Goal: Register for event/course

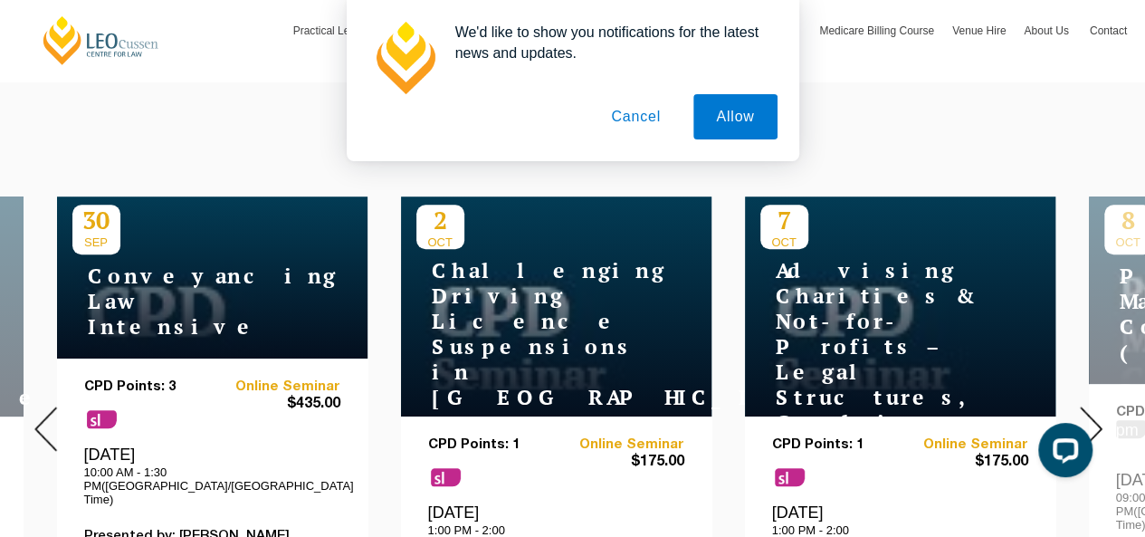
click at [1088, 418] on div at bounding box center [1062, 453] width 76 height 76
click at [1093, 414] on img at bounding box center [1091, 428] width 23 height 44
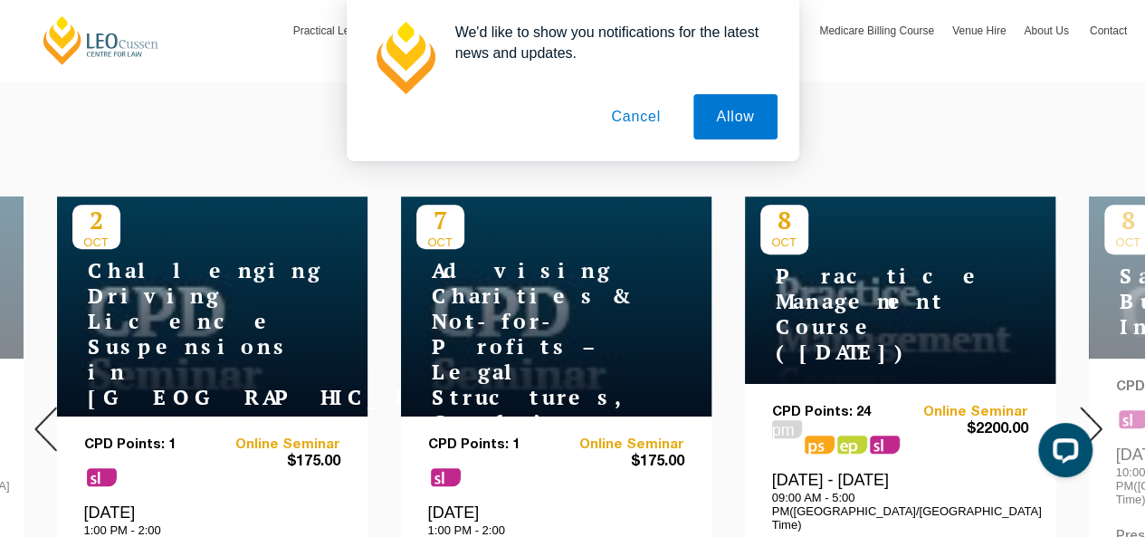
click at [1094, 414] on img at bounding box center [1091, 428] width 23 height 44
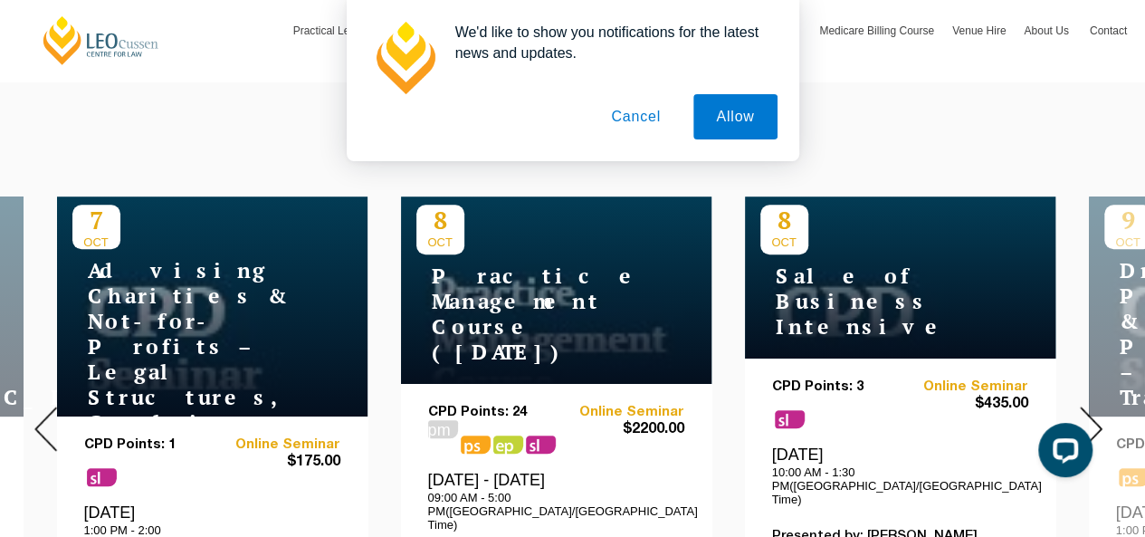
click at [1094, 414] on img at bounding box center [1091, 428] width 23 height 44
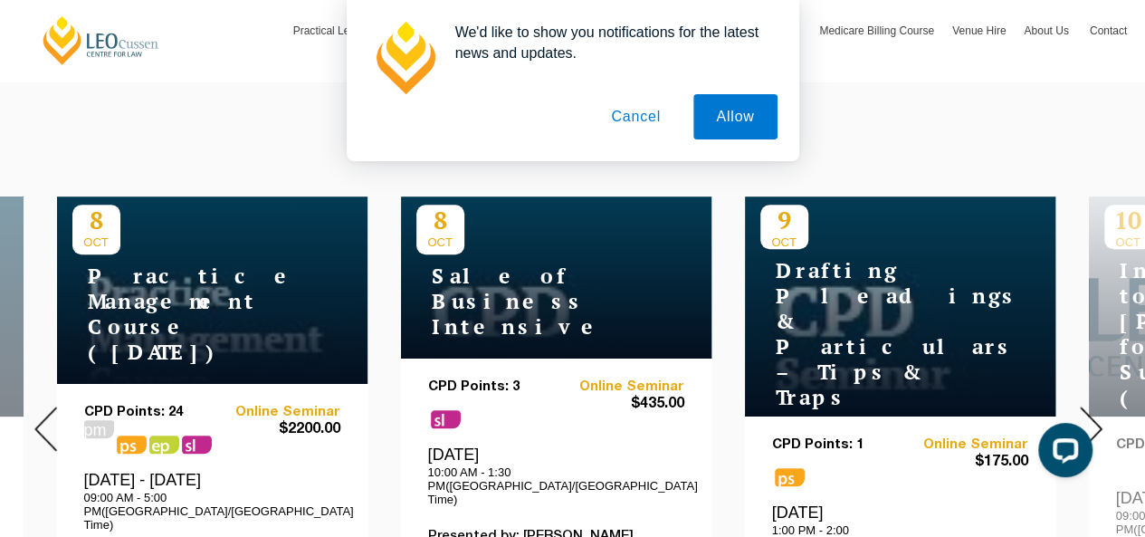
click at [1094, 414] on img at bounding box center [1091, 428] width 23 height 44
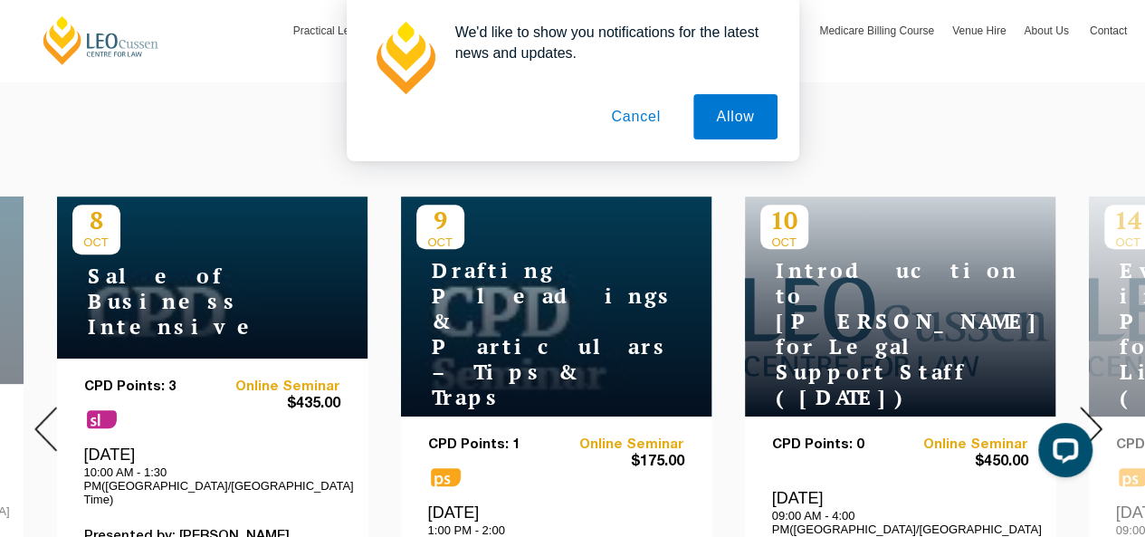
click at [1096, 414] on img at bounding box center [1091, 428] width 23 height 44
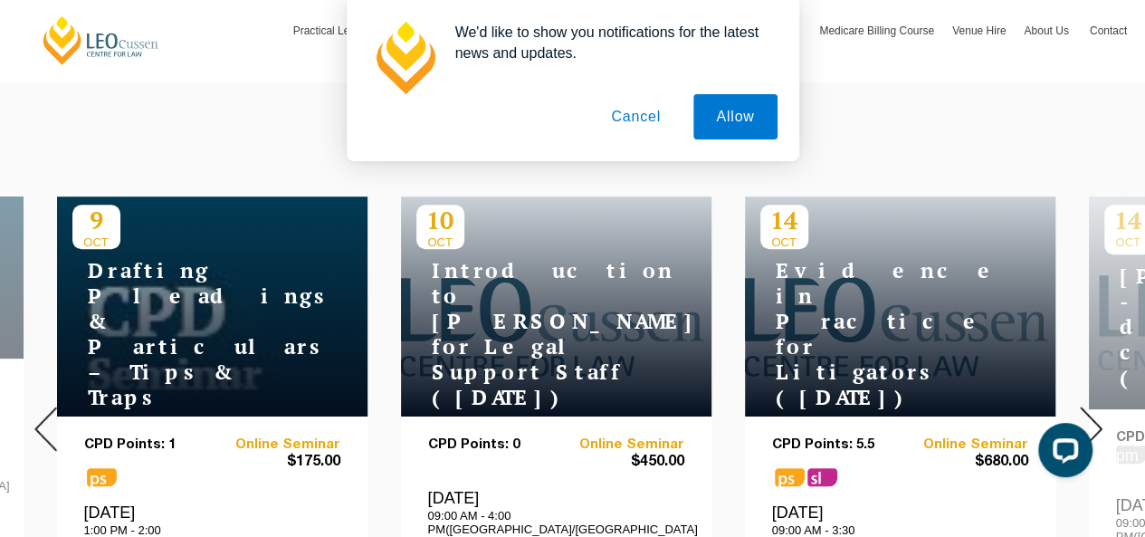
click at [1097, 413] on img at bounding box center [1091, 428] width 23 height 44
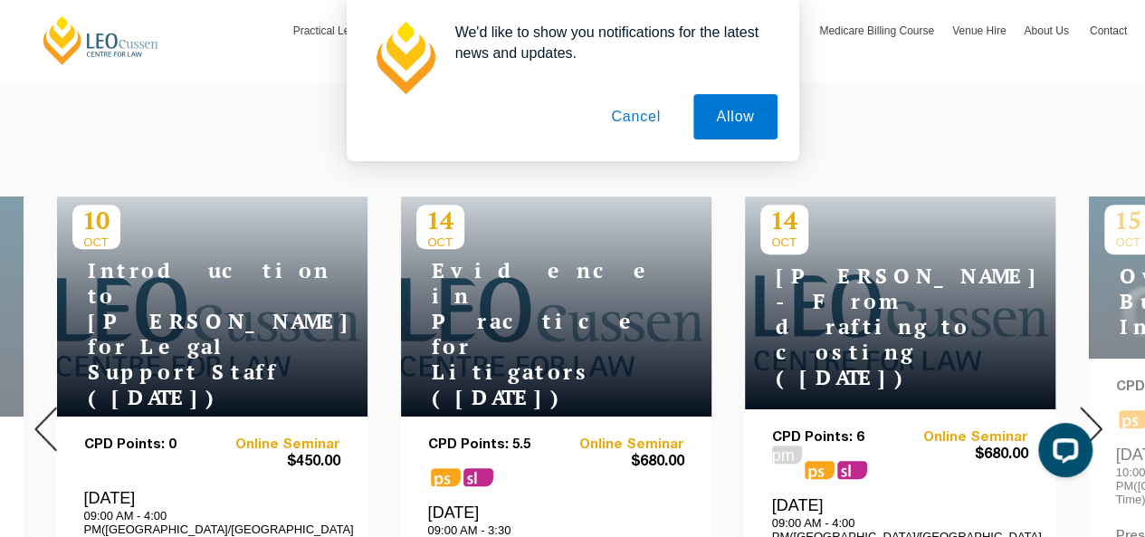
click at [1097, 413] on img at bounding box center [1091, 428] width 23 height 44
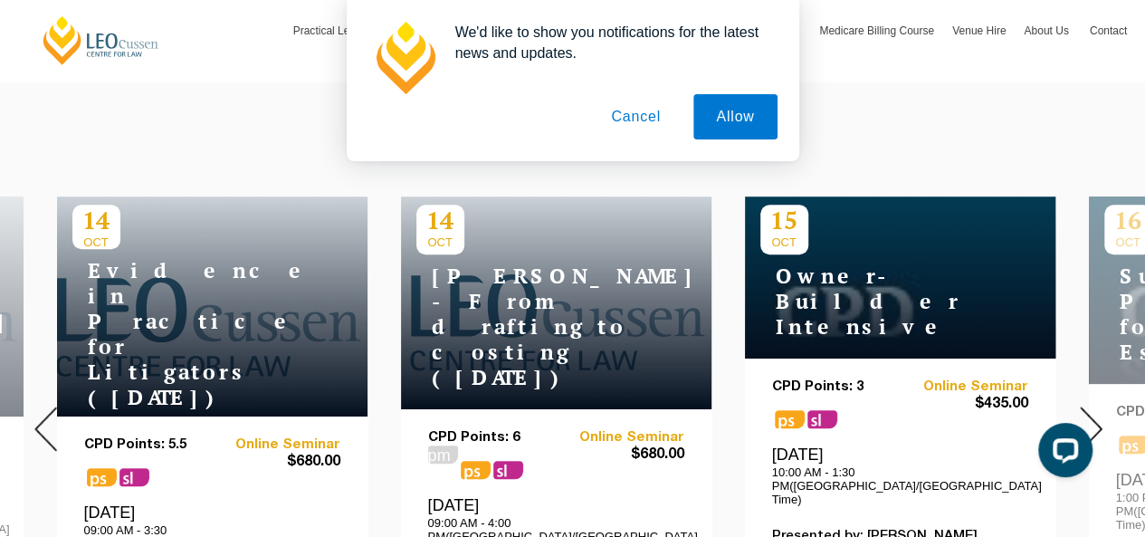
click at [1097, 413] on img at bounding box center [1091, 428] width 23 height 44
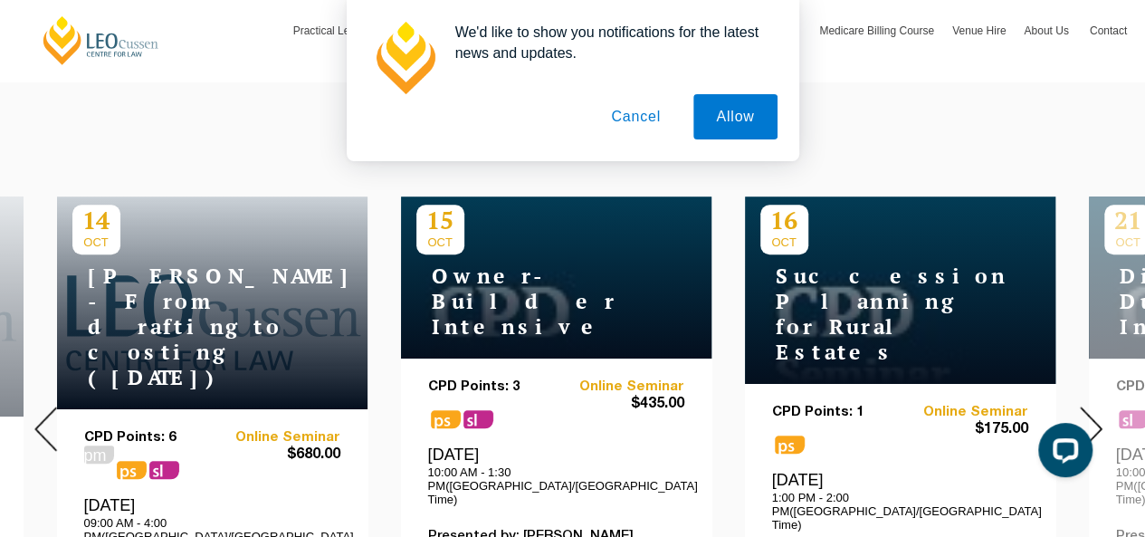
click at [1097, 413] on img at bounding box center [1091, 428] width 23 height 44
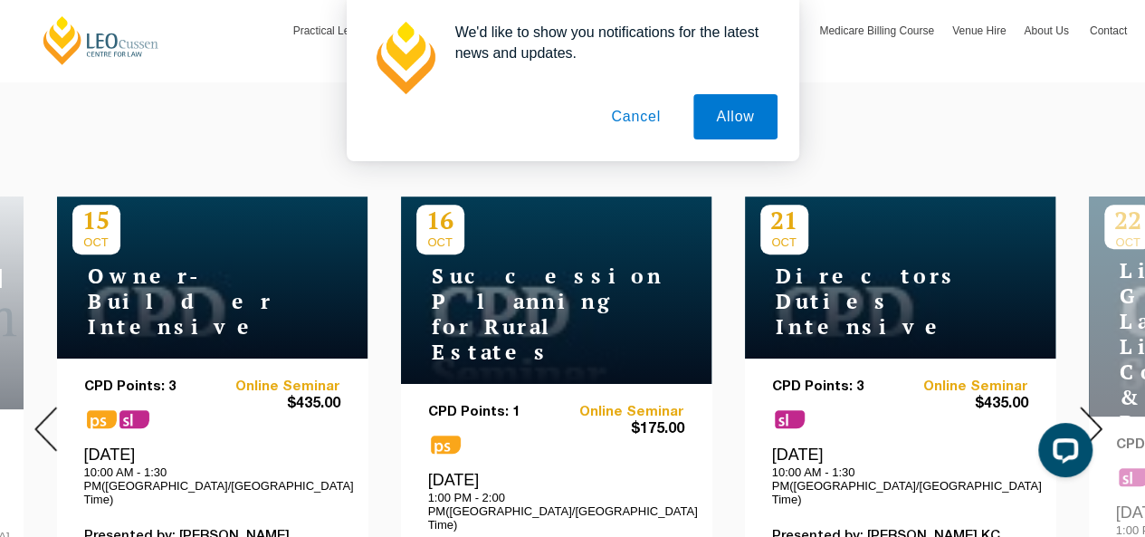
click at [1097, 413] on img at bounding box center [1091, 428] width 23 height 44
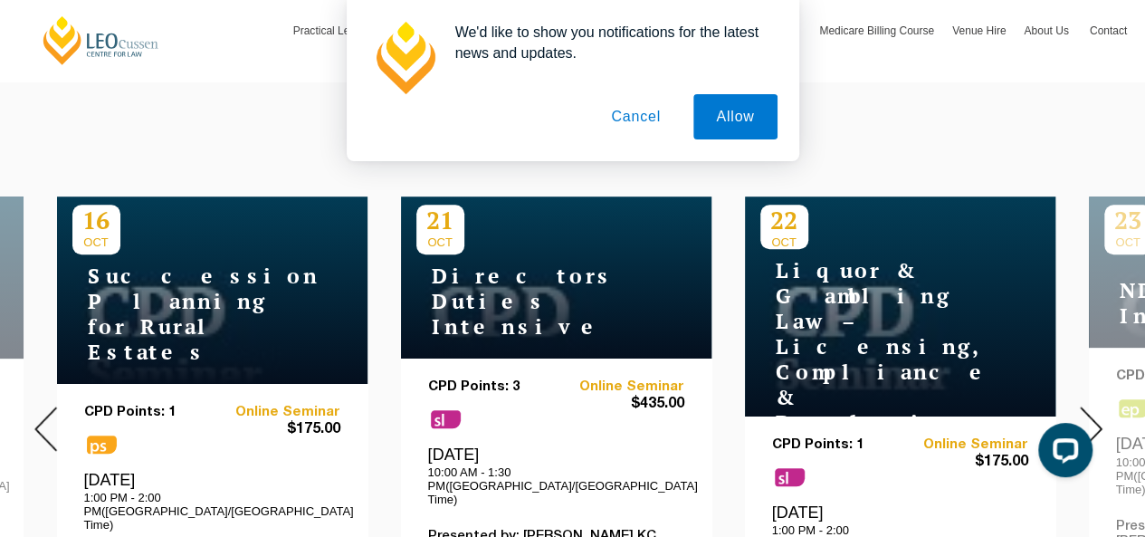
click at [1097, 413] on img at bounding box center [1091, 428] width 23 height 44
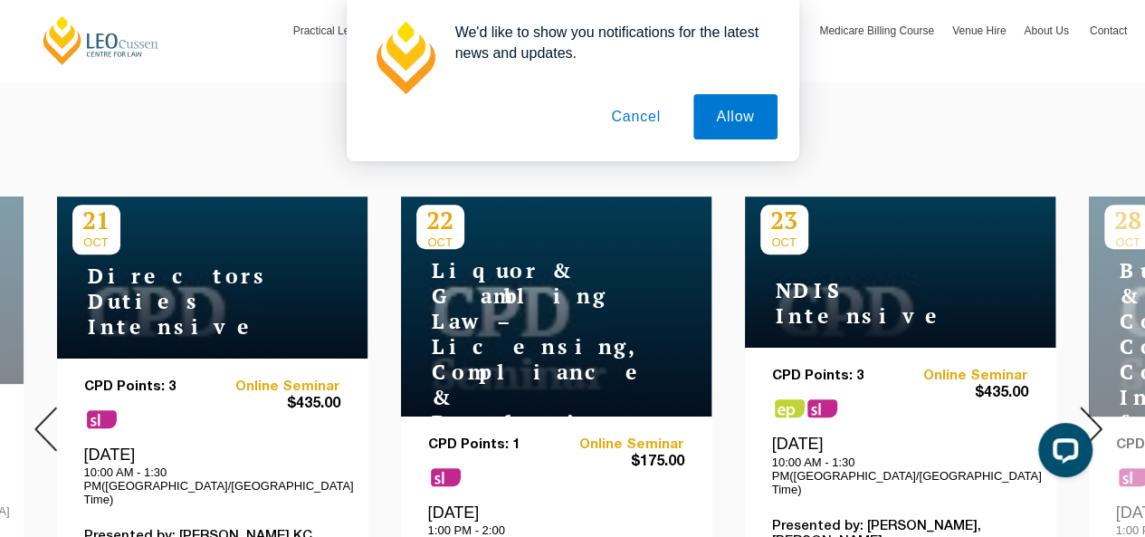
click at [1097, 413] on img at bounding box center [1091, 428] width 23 height 44
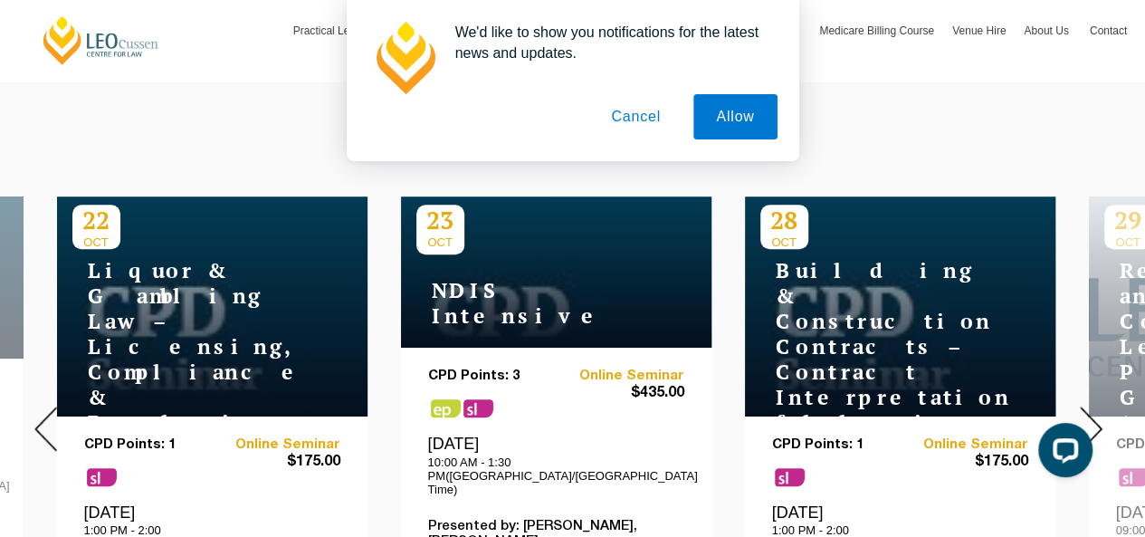
click at [1097, 413] on img at bounding box center [1091, 428] width 23 height 44
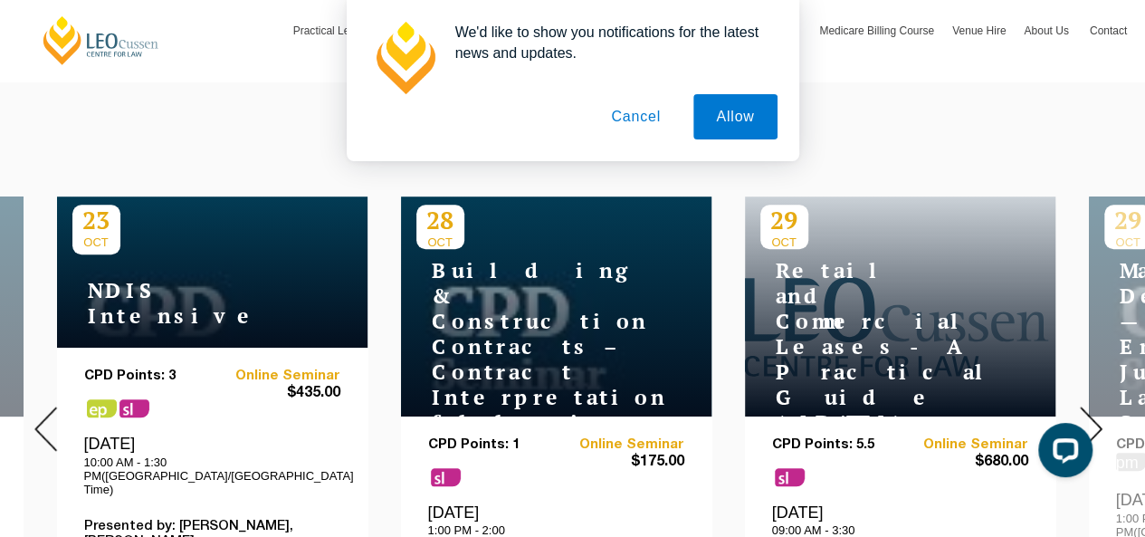
click at [1097, 413] on img at bounding box center [1091, 428] width 23 height 44
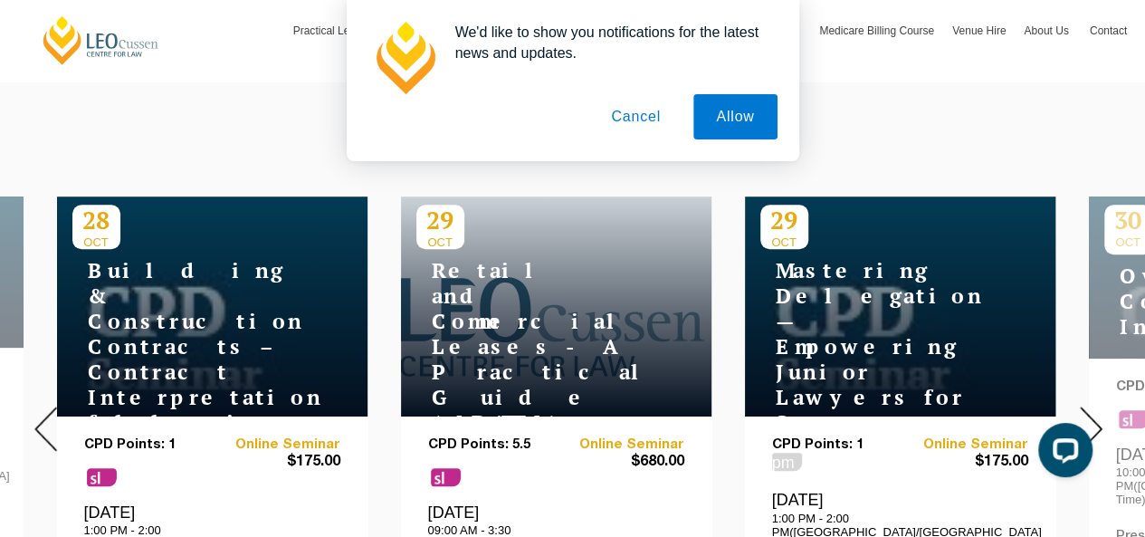
click at [1097, 413] on img at bounding box center [1091, 428] width 23 height 44
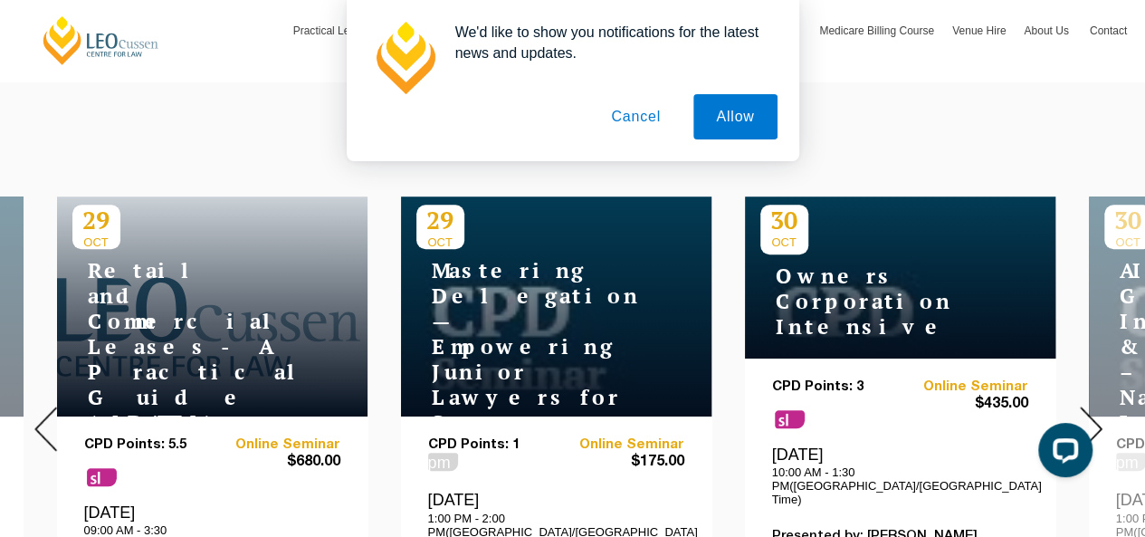
click at [1097, 413] on img at bounding box center [1091, 428] width 23 height 44
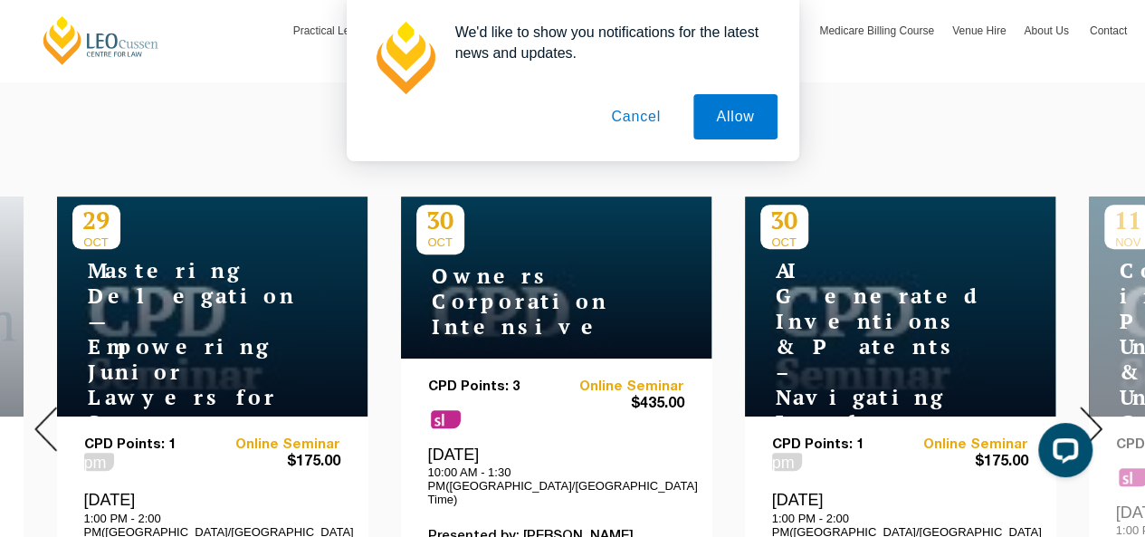
click at [1097, 413] on img at bounding box center [1091, 428] width 23 height 44
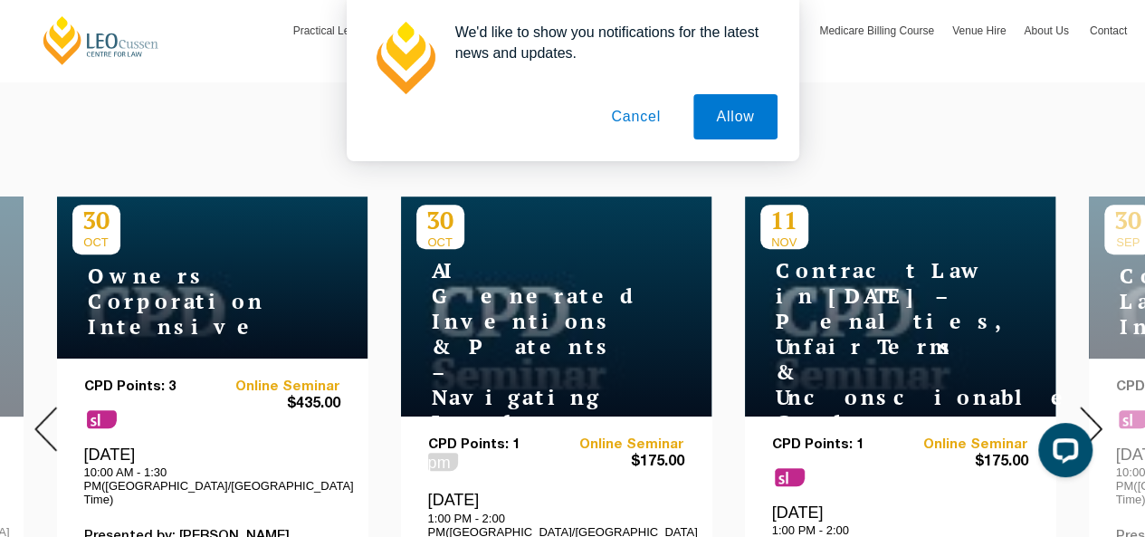
click at [1097, 413] on img at bounding box center [1091, 428] width 23 height 44
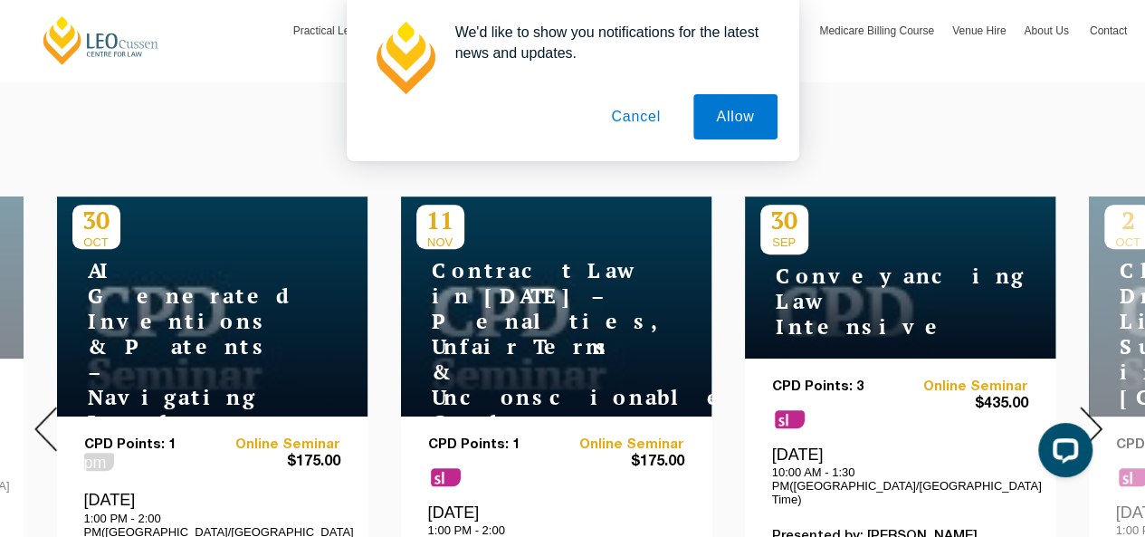
click at [1093, 413] on img at bounding box center [1091, 428] width 23 height 44
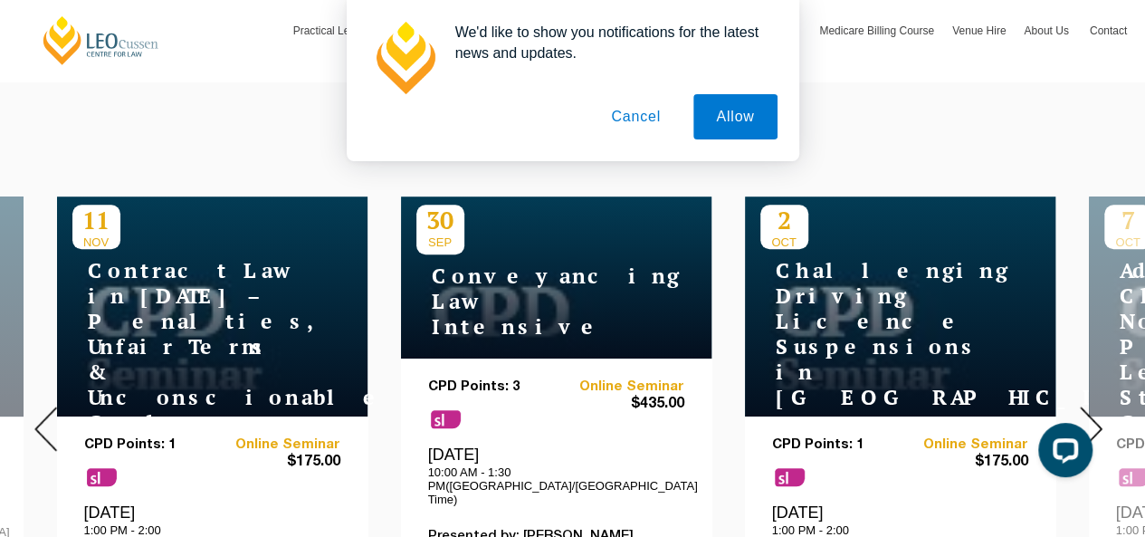
click at [1093, 413] on img at bounding box center [1091, 428] width 23 height 44
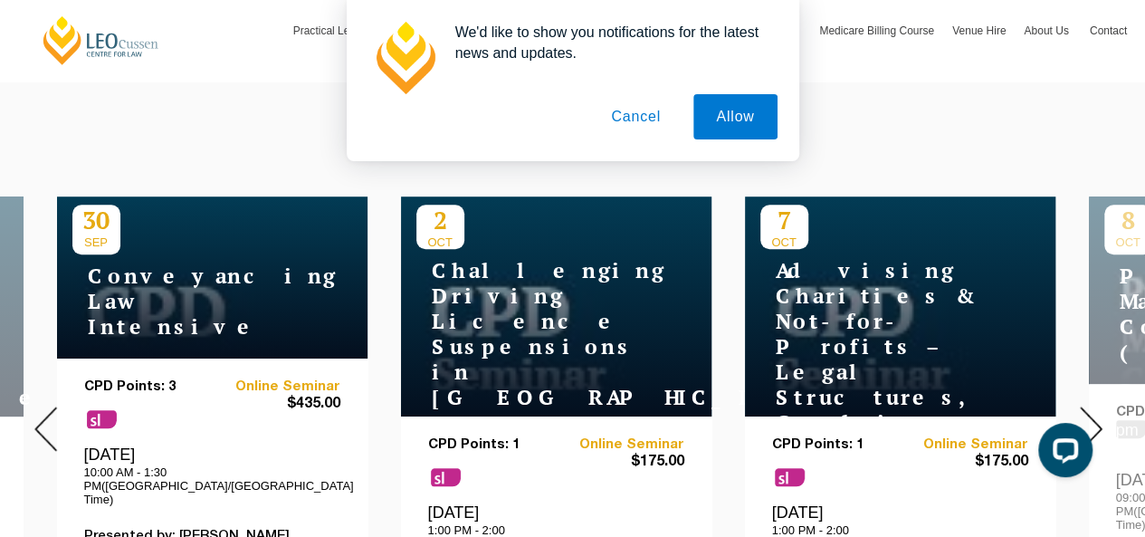
click at [1093, 413] on img at bounding box center [1091, 428] width 23 height 44
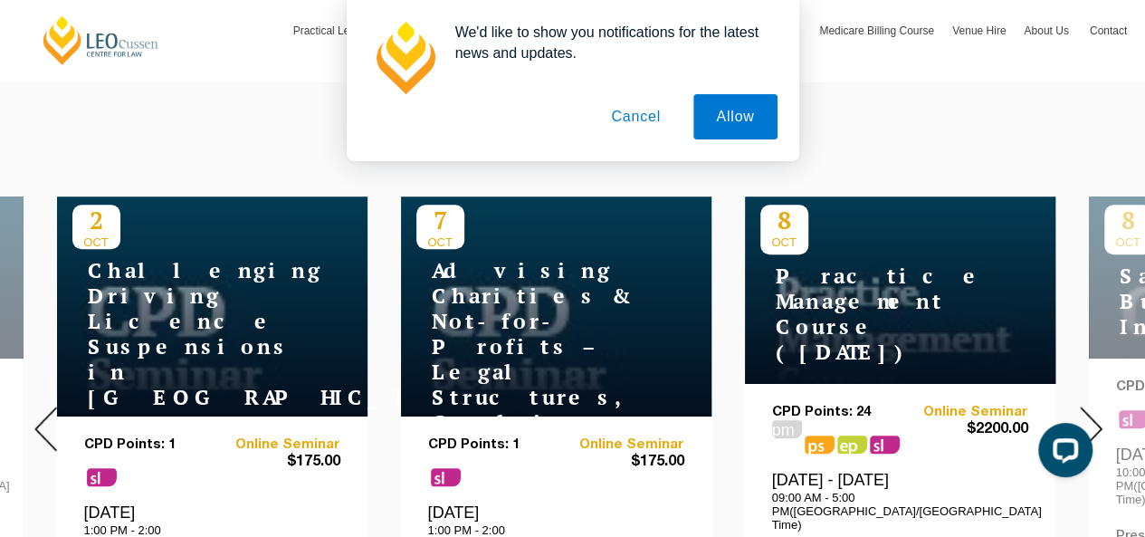
click at [1093, 413] on img at bounding box center [1091, 428] width 23 height 44
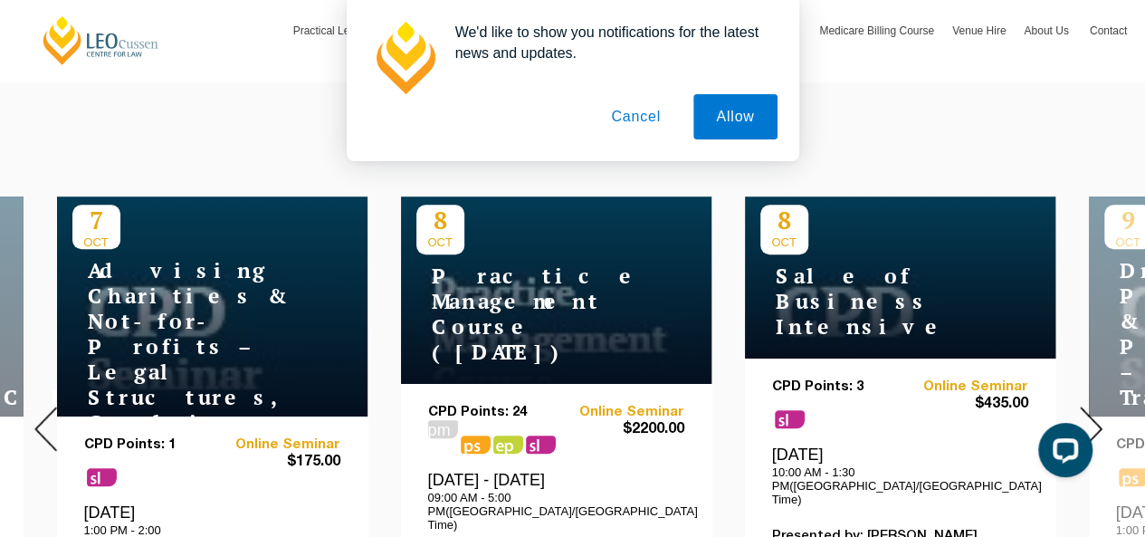
click at [1093, 413] on img at bounding box center [1091, 428] width 23 height 44
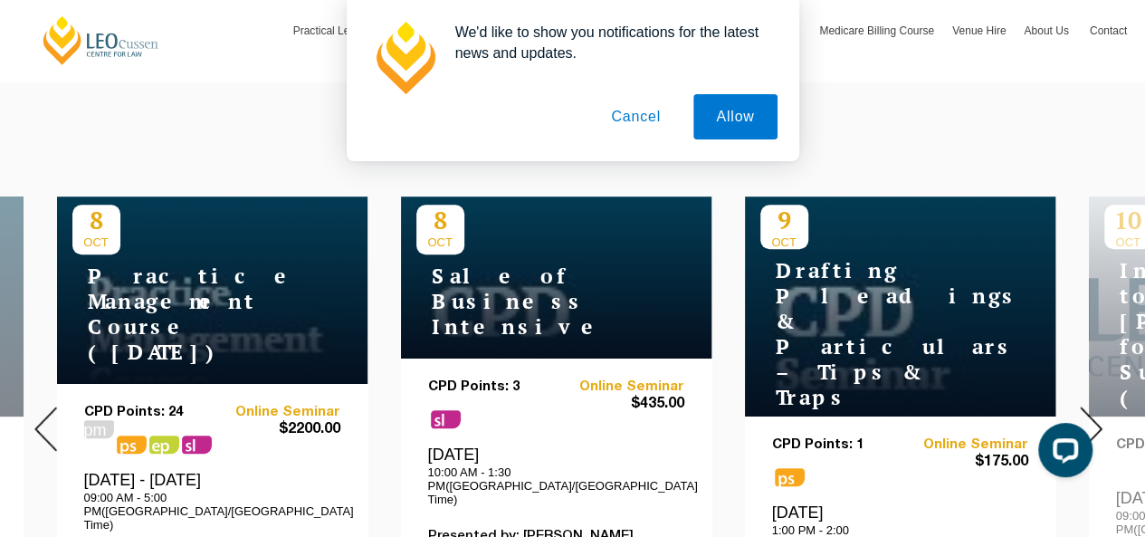
click at [1093, 413] on img at bounding box center [1091, 428] width 23 height 44
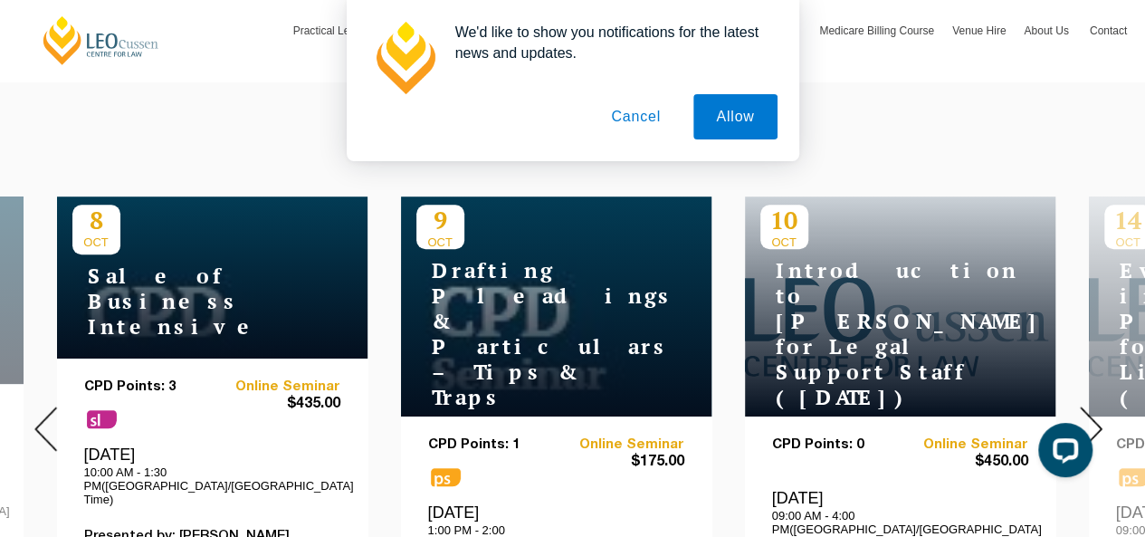
click at [1093, 413] on img at bounding box center [1091, 428] width 23 height 44
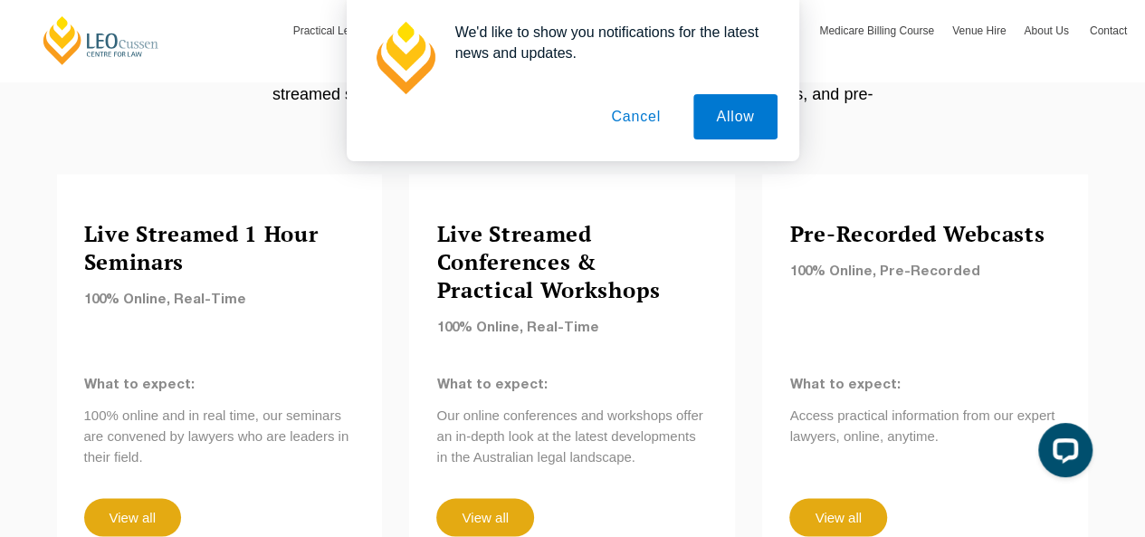
scroll to position [1629, 0]
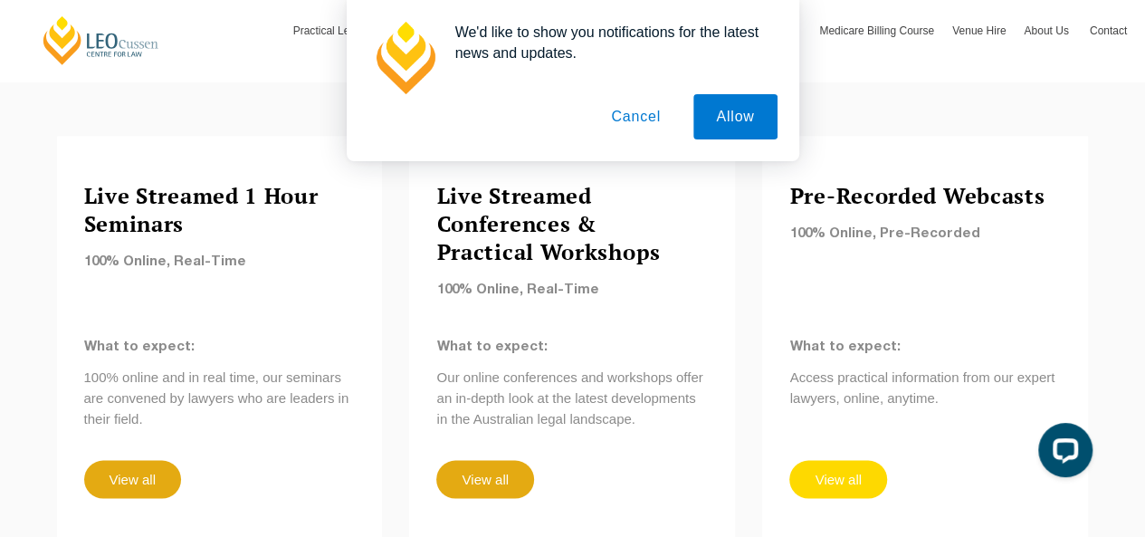
click at [834, 460] on link "View all" at bounding box center [837, 479] width 97 height 38
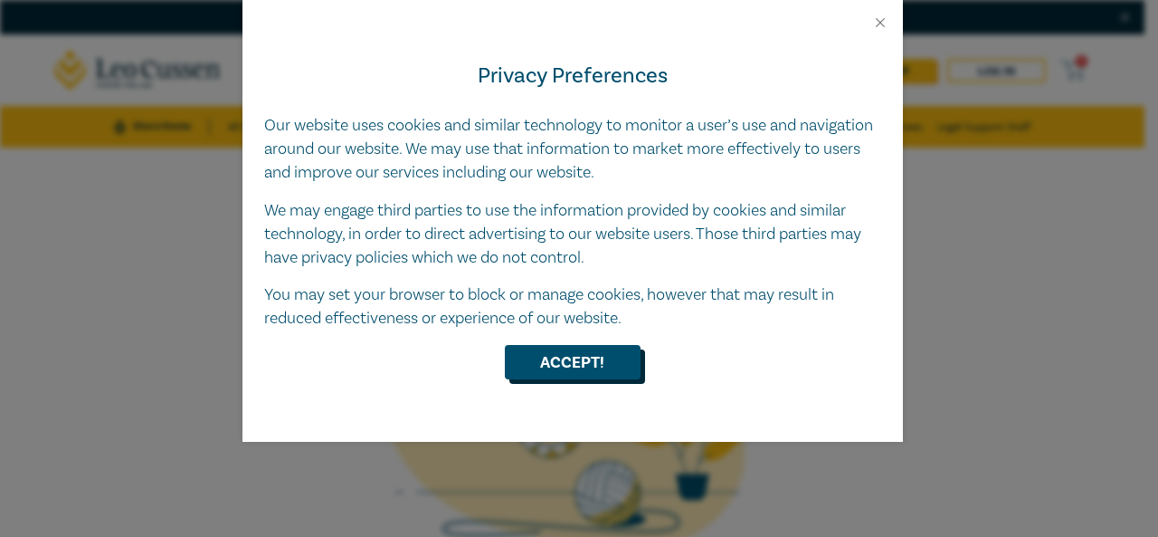
click at [592, 365] on button "Accept!" at bounding box center [573, 362] width 136 height 34
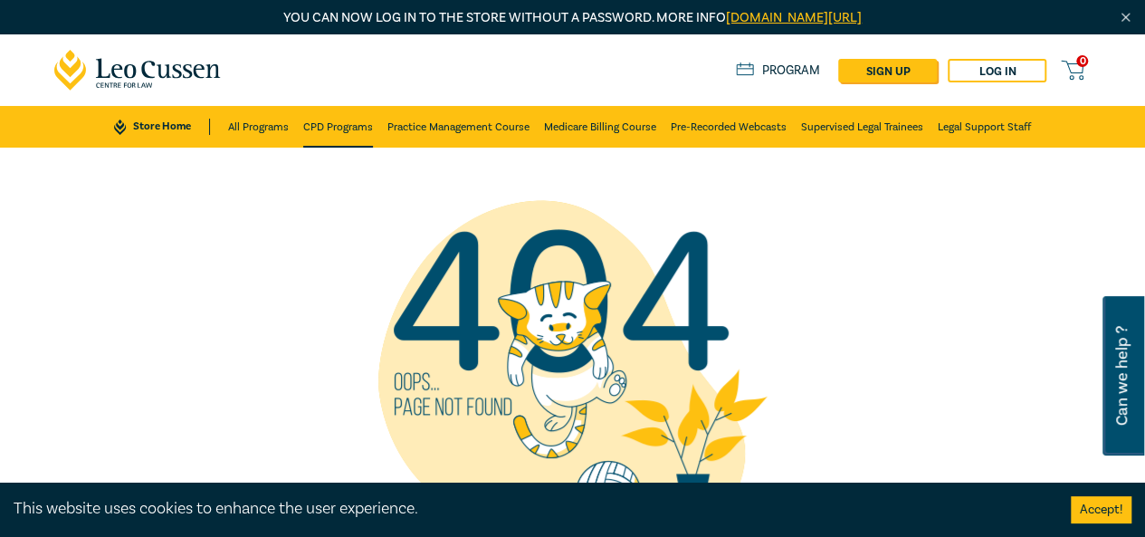
click at [326, 122] on link "CPD Programs" at bounding box center [338, 127] width 70 height 42
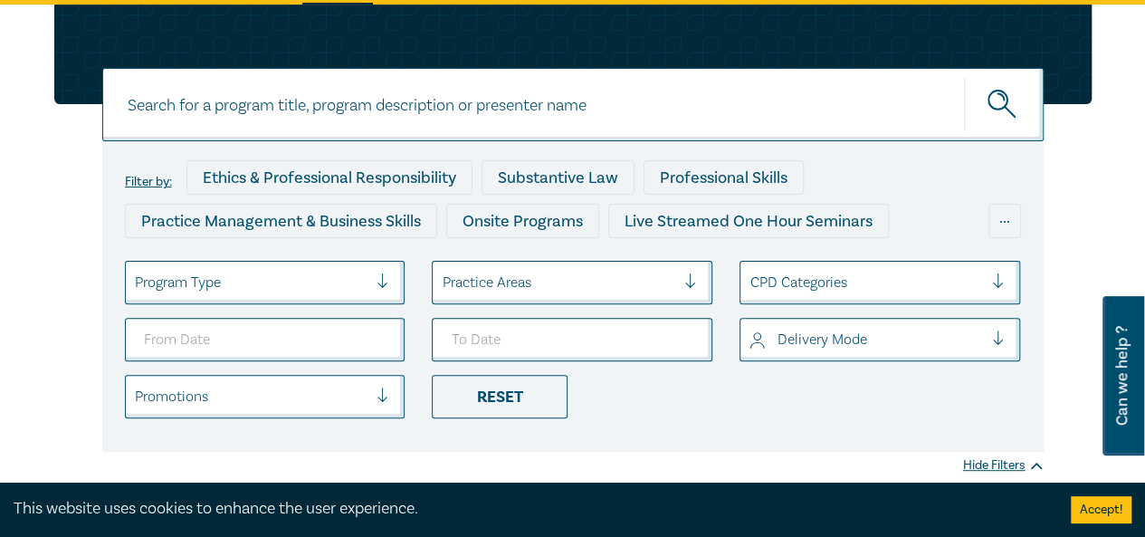
scroll to position [181, 0]
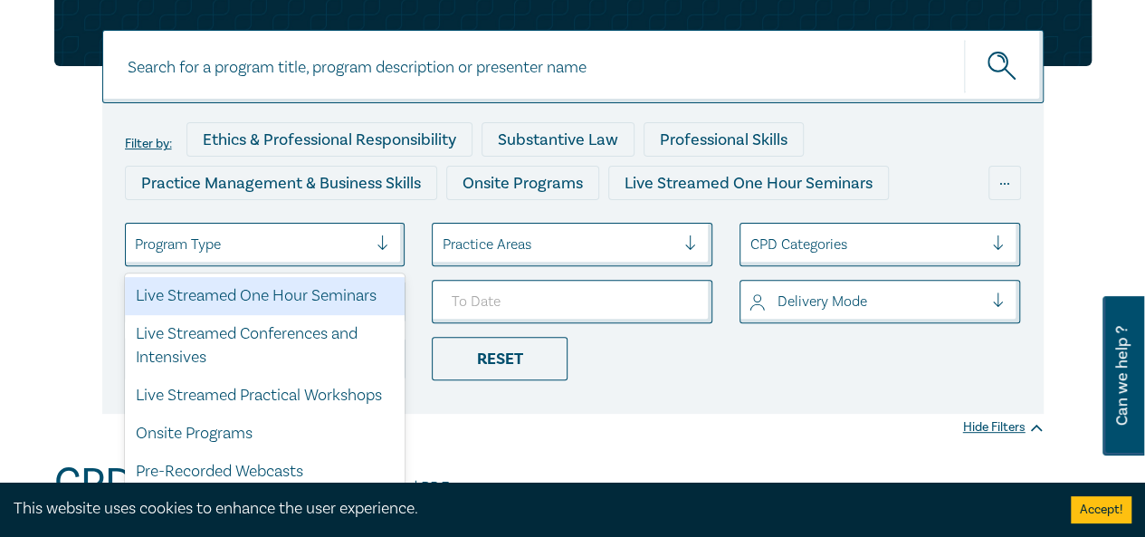
click at [378, 246] on div at bounding box center [389, 244] width 27 height 18
click at [309, 303] on div "Live Streamed One Hour Seminars" at bounding box center [265, 296] width 281 height 38
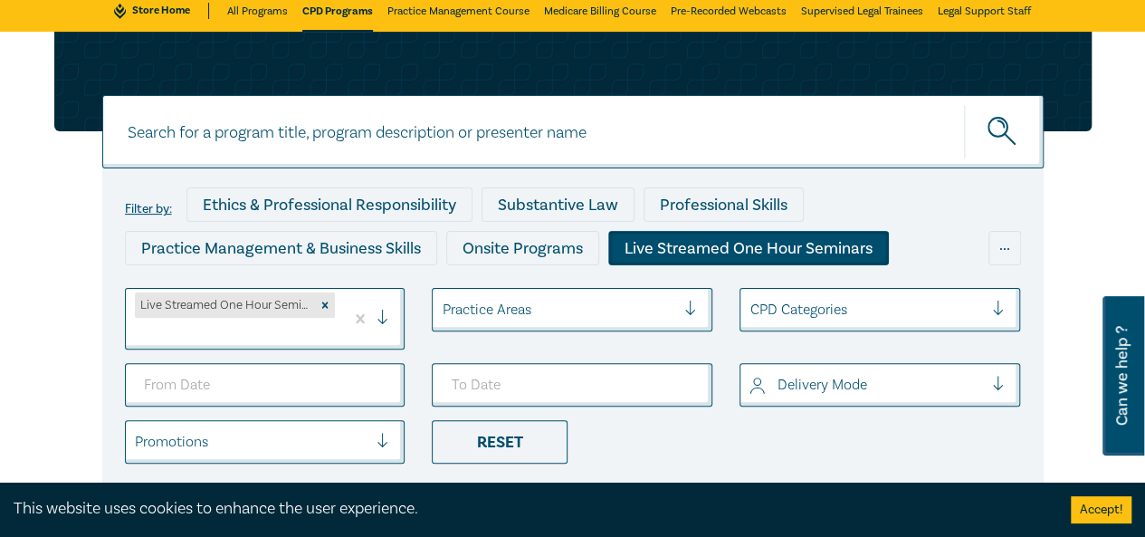
click at [377, 348] on ul "Live Streamed One Hour Seminars Practice Areas CPD Categories Delivery Mode Pro…" at bounding box center [572, 376] width 923 height 176
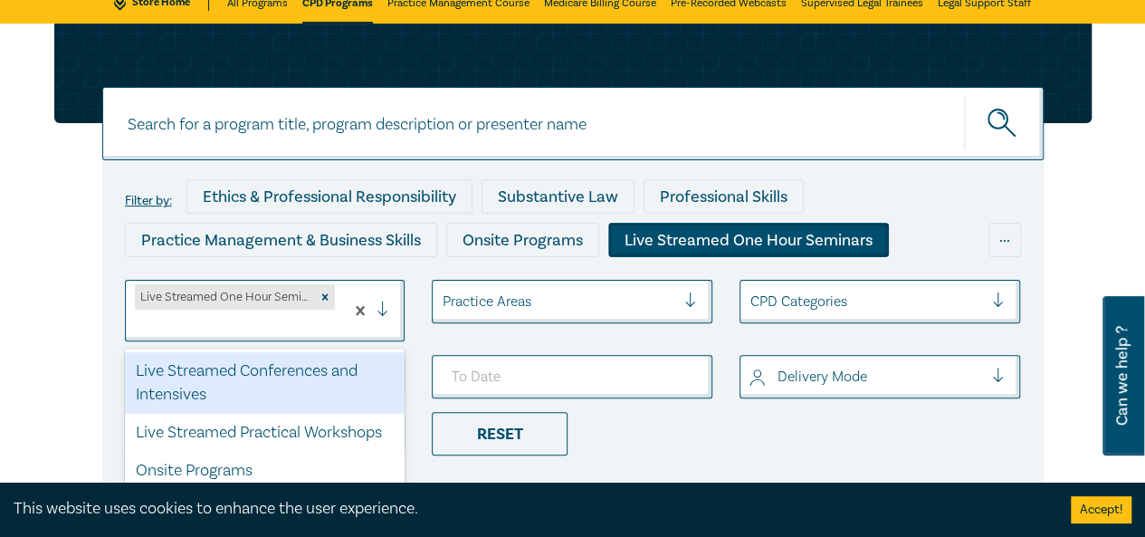
scroll to position [125, 0]
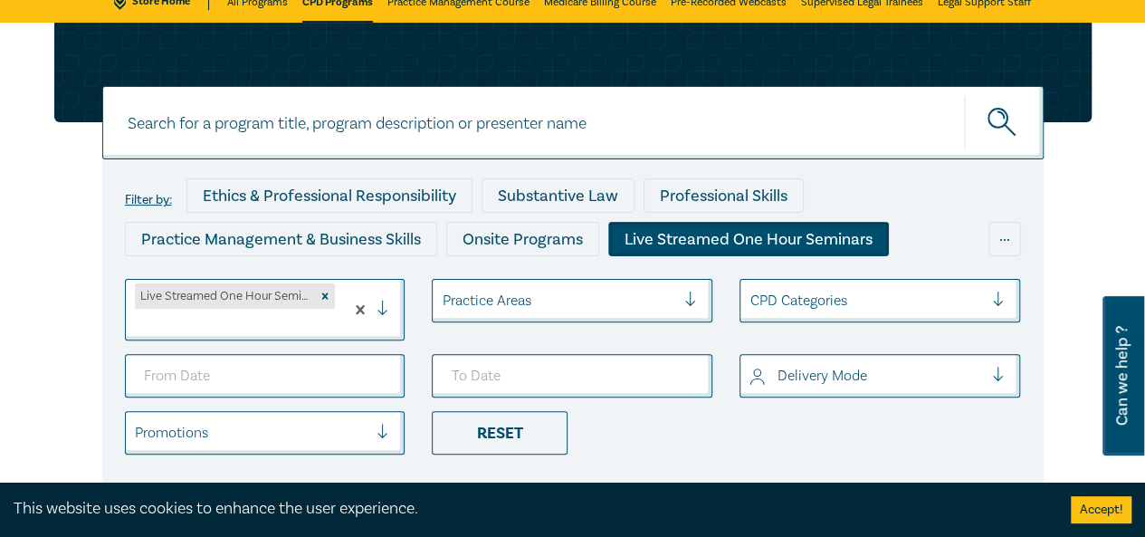
click at [382, 312] on div at bounding box center [389, 309] width 27 height 18
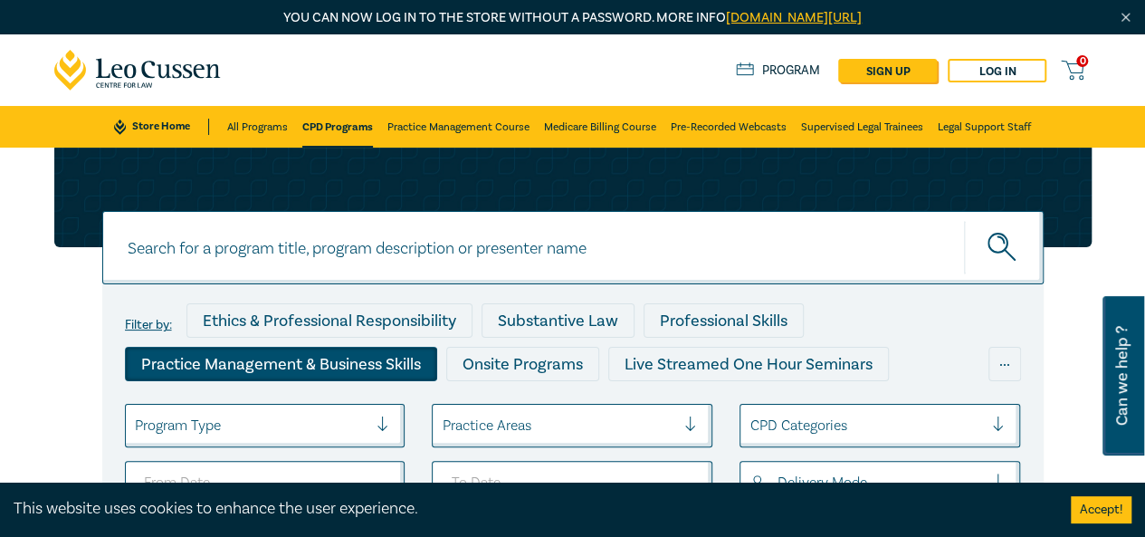
scroll to position [181, 0]
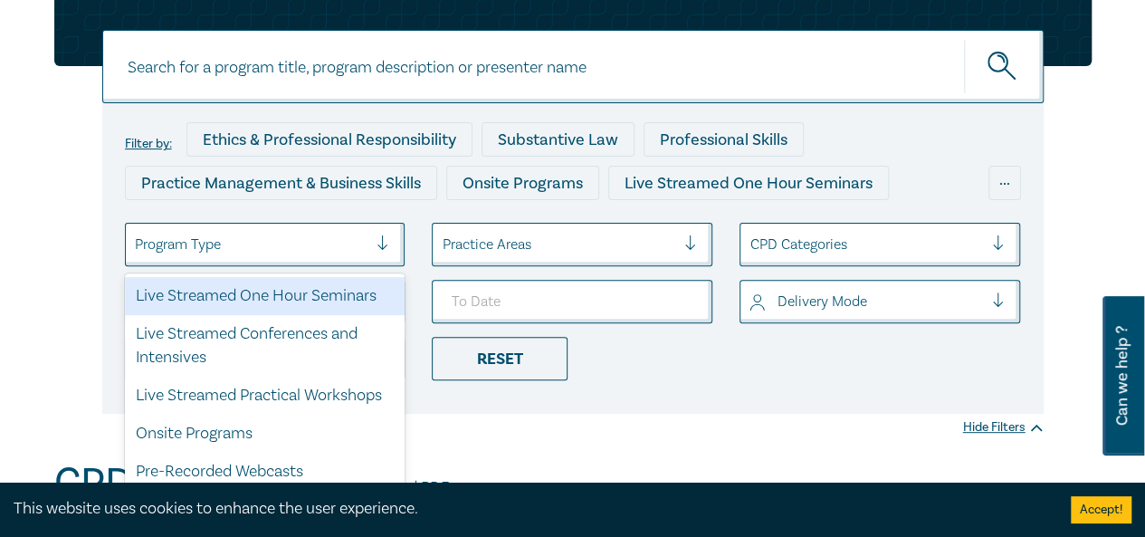
click at [389, 253] on div at bounding box center [389, 244] width 27 height 18
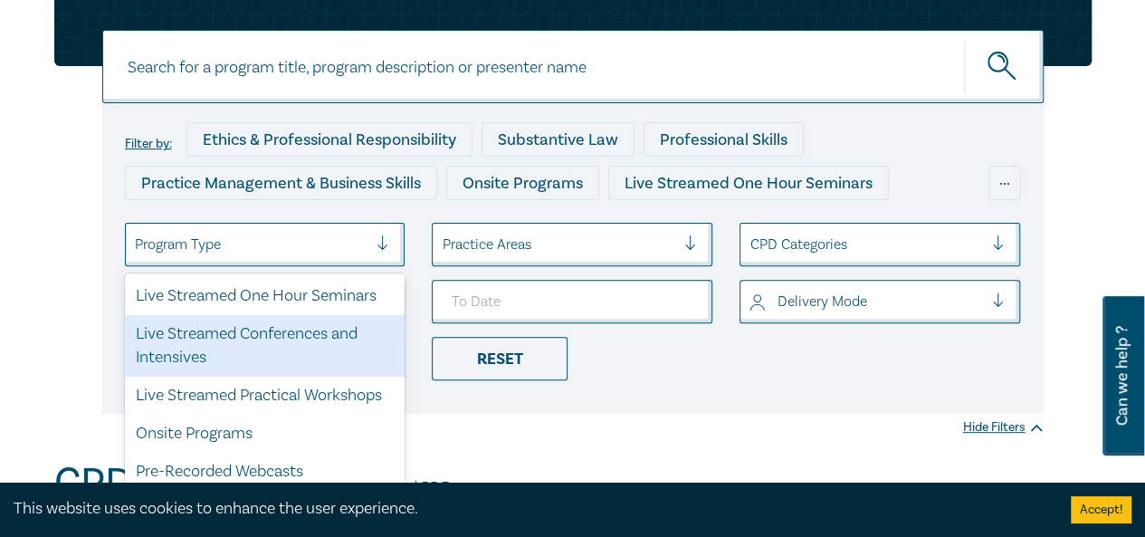
click at [295, 327] on div "Live Streamed Conferences and Intensives" at bounding box center [265, 346] width 281 height 62
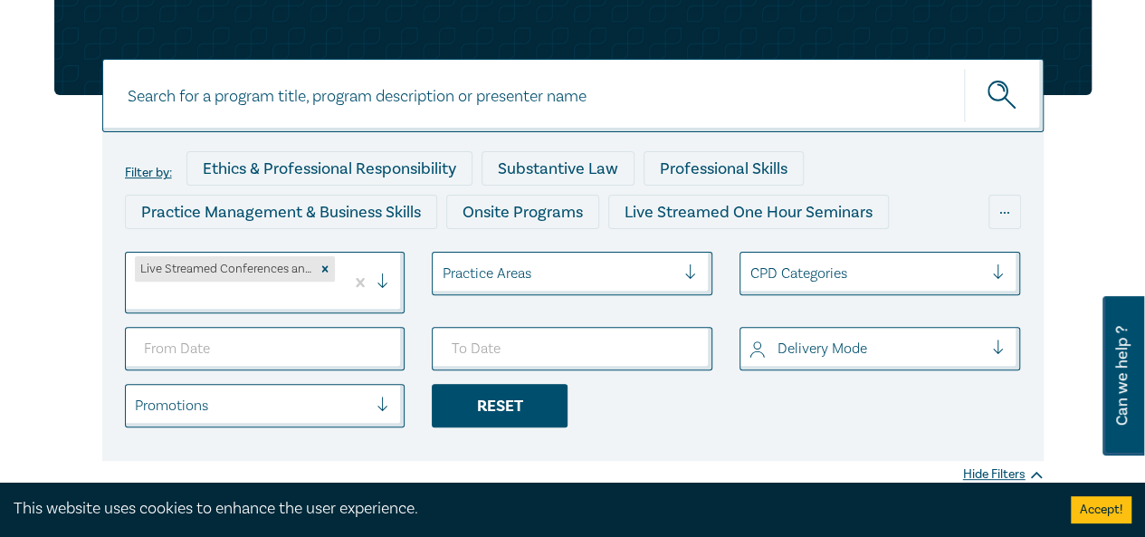
scroll to position [272, 0]
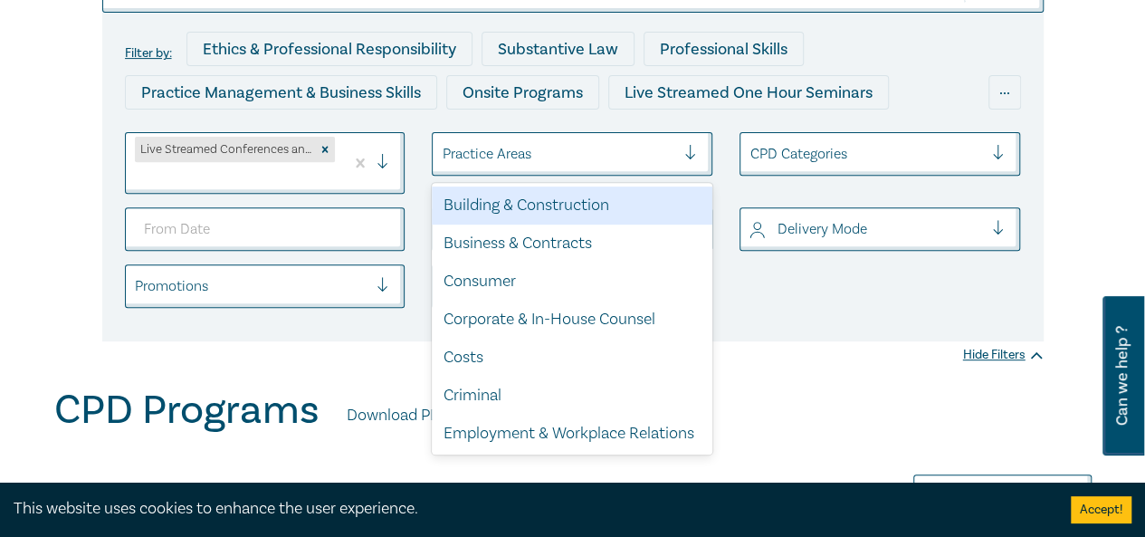
click at [687, 159] on div at bounding box center [697, 154] width 27 height 18
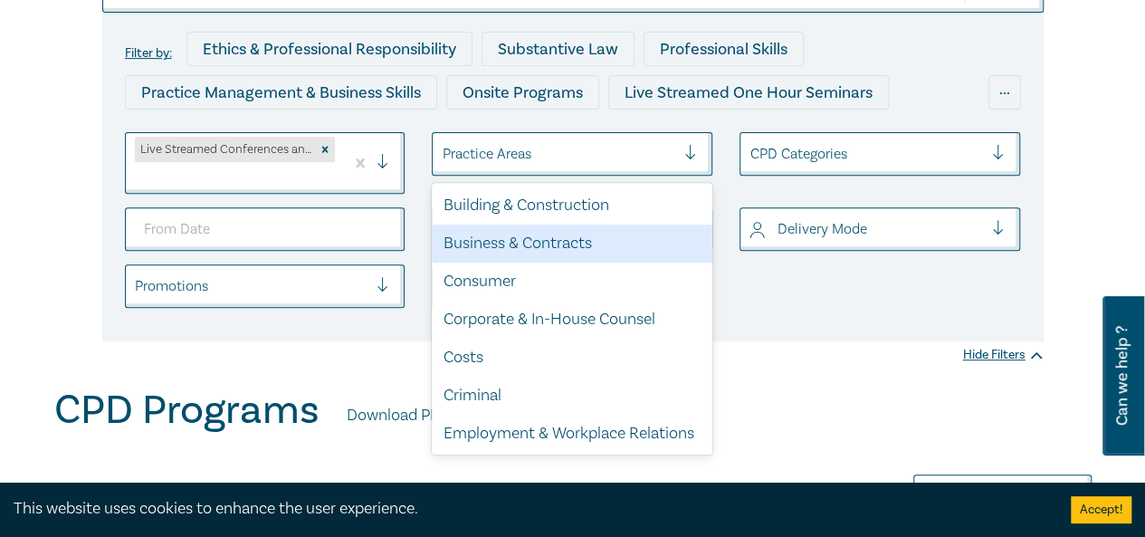
click at [581, 243] on div "Business & Contracts" at bounding box center [572, 243] width 281 height 38
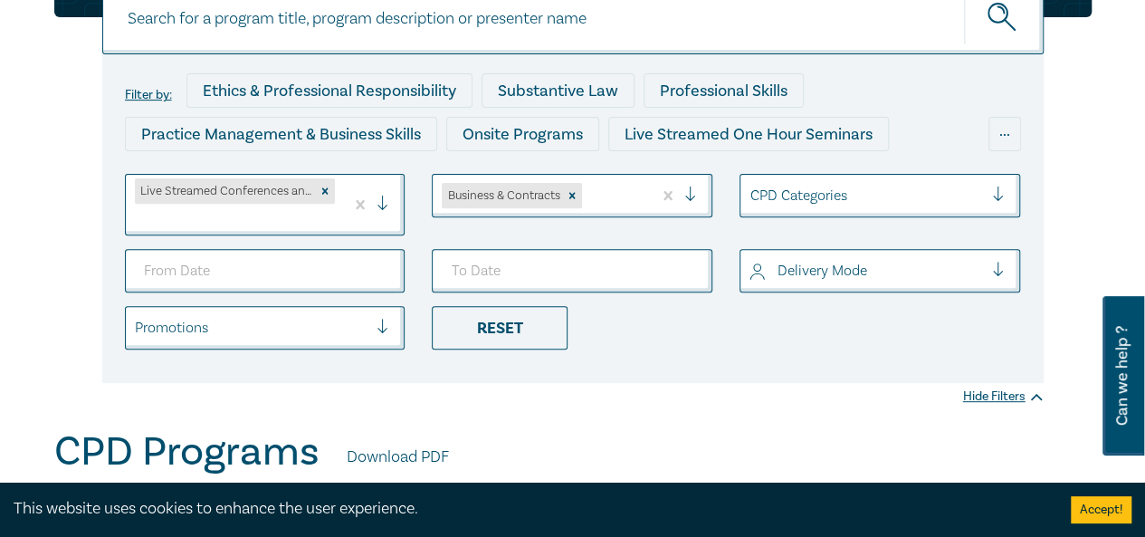
scroll to position [272, 0]
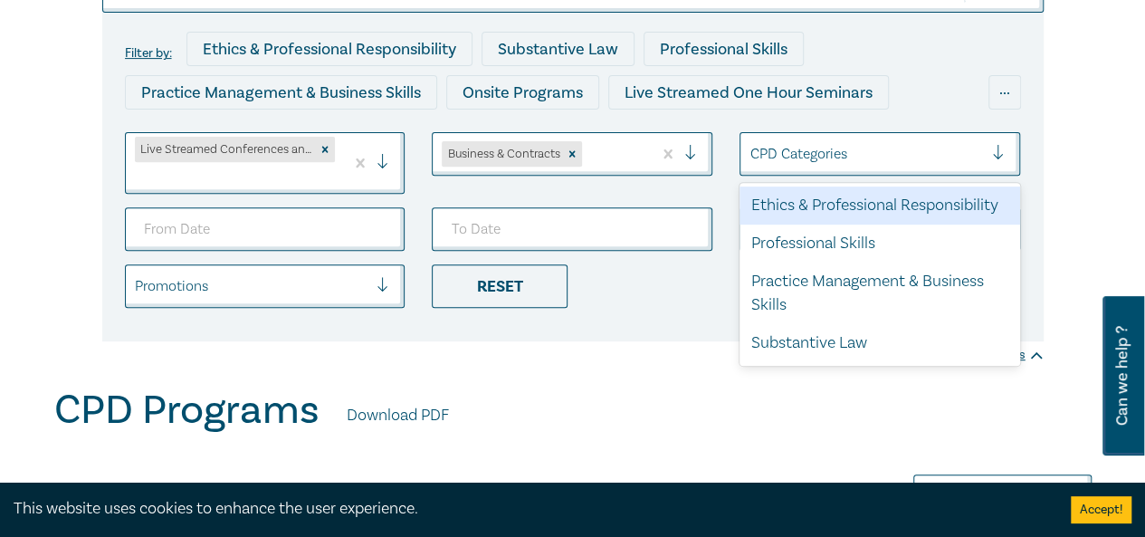
click at [996, 155] on div at bounding box center [1005, 154] width 27 height 18
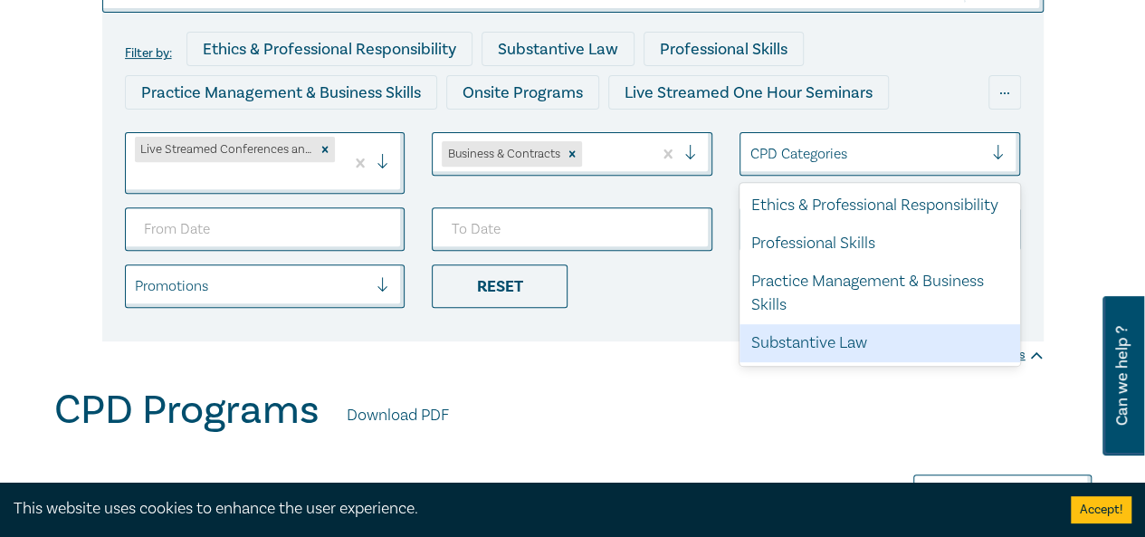
click at [896, 341] on div "Substantive Law" at bounding box center [879, 343] width 281 height 38
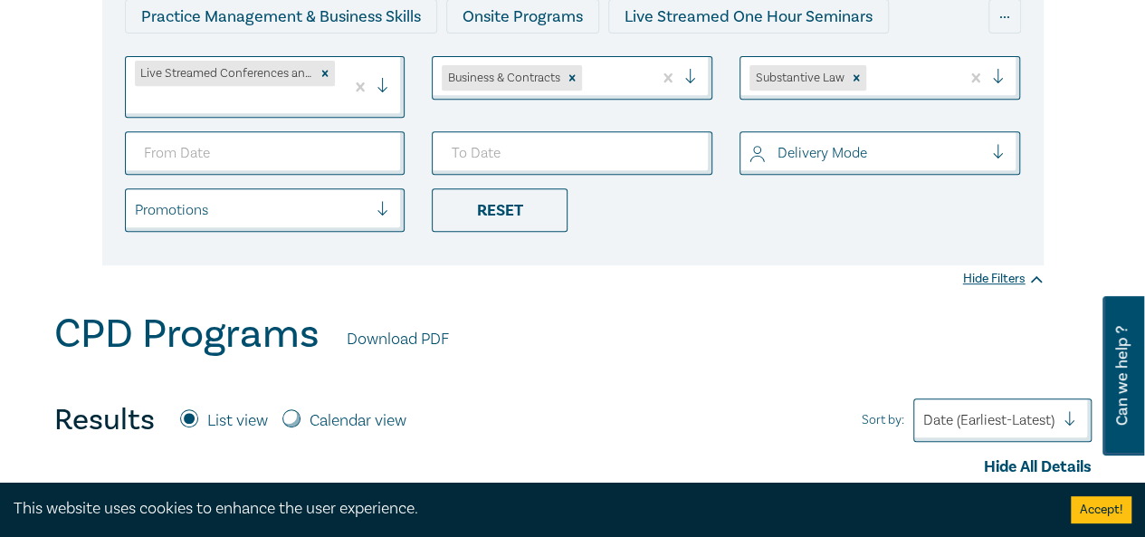
scroll to position [362, 0]
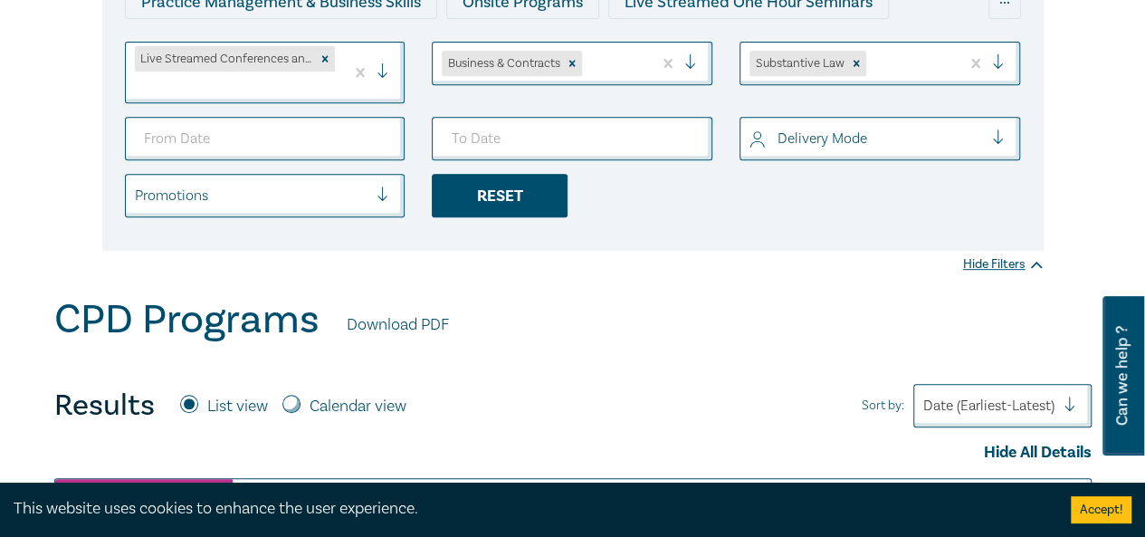
click at [516, 190] on div "Reset" at bounding box center [500, 195] width 136 height 43
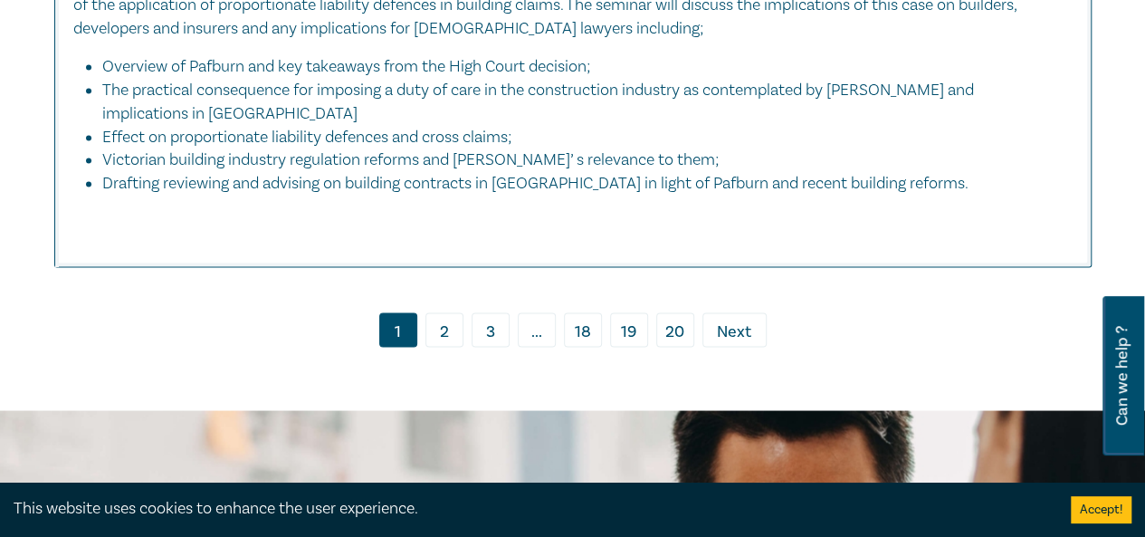
scroll to position [8417, 0]
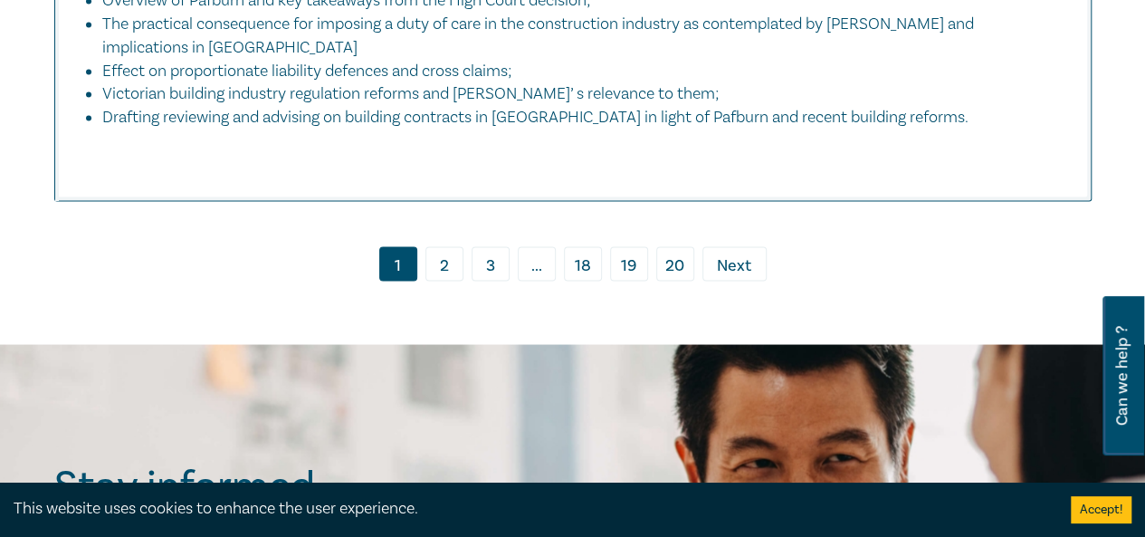
click at [451, 247] on link "2" at bounding box center [444, 263] width 38 height 34
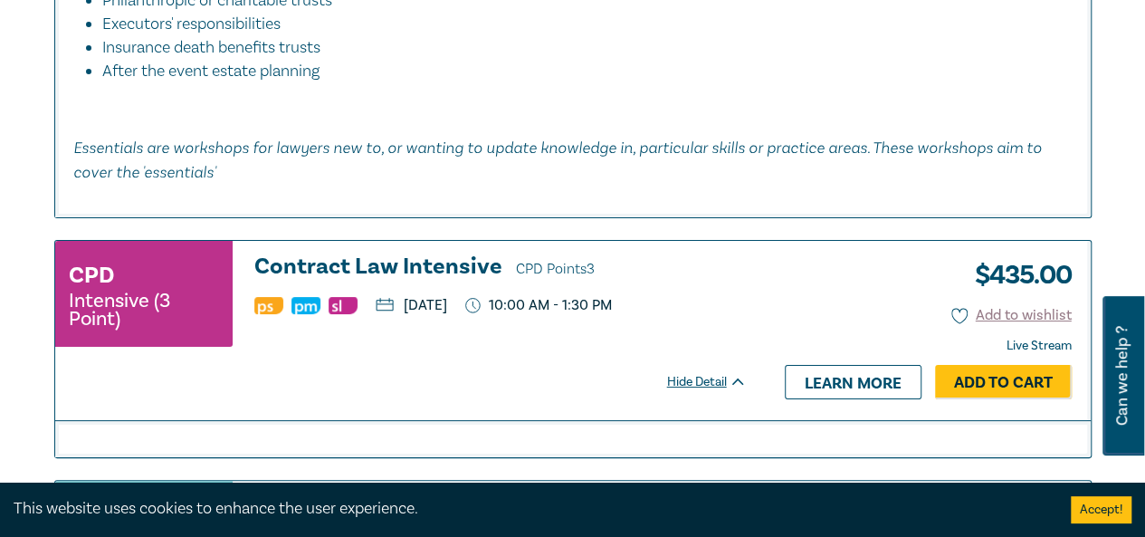
scroll to position [6878, 0]
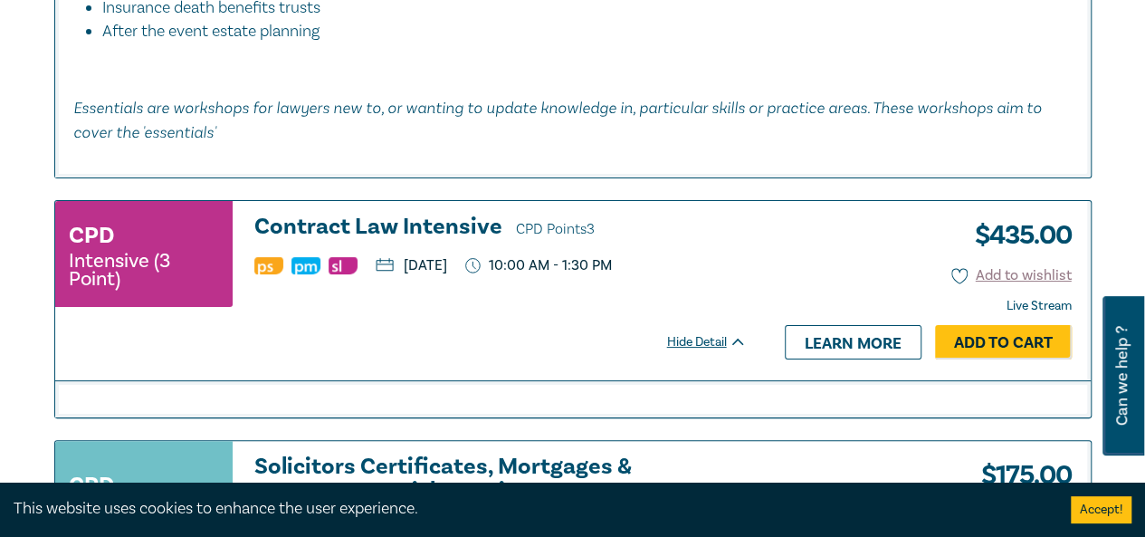
click at [853, 359] on link "Learn more" at bounding box center [853, 342] width 137 height 34
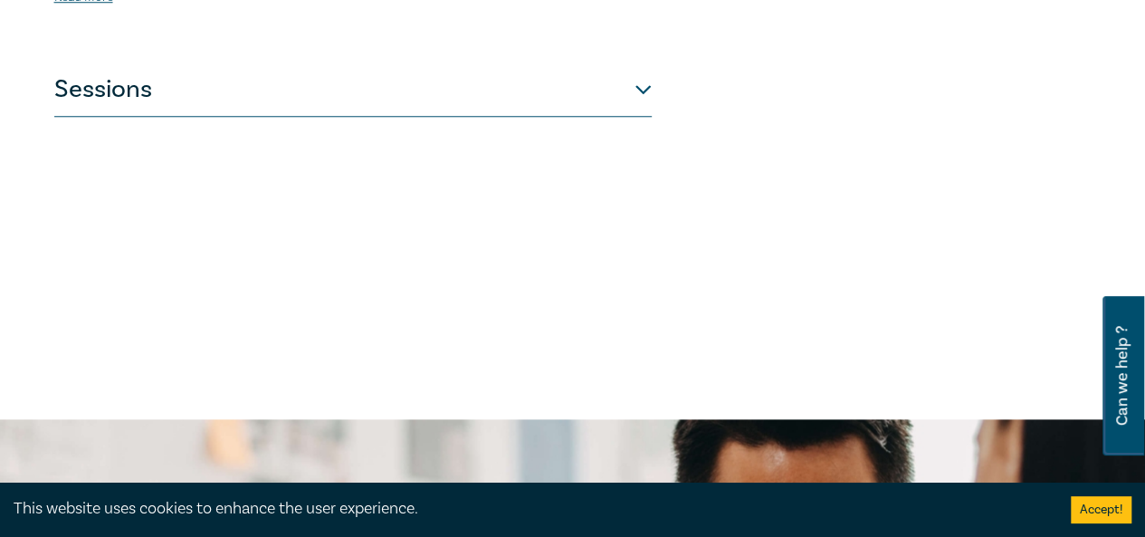
scroll to position [634, 0]
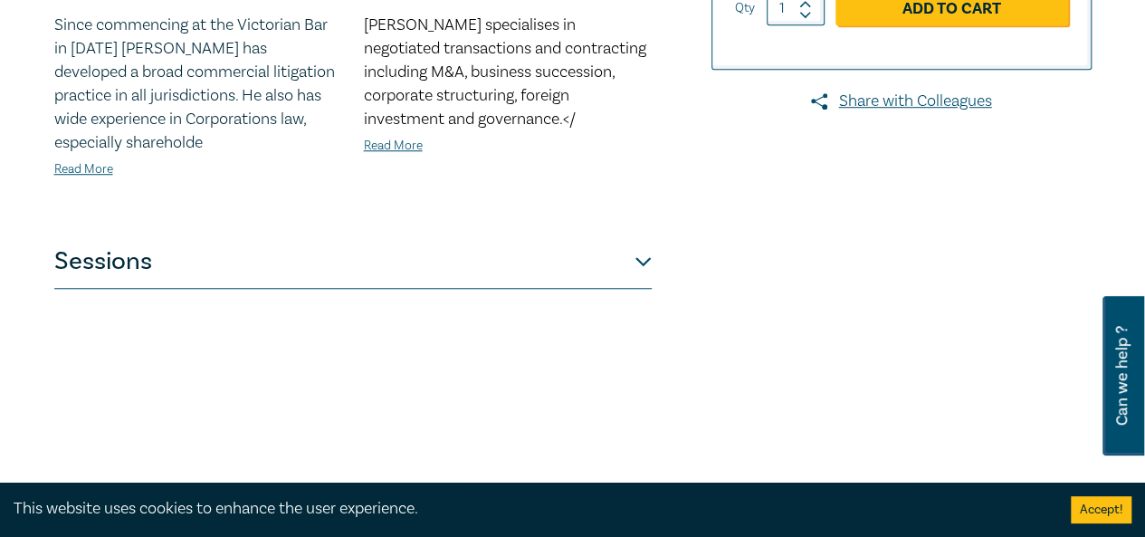
click at [641, 262] on button "Sessions" at bounding box center [352, 261] width 597 height 54
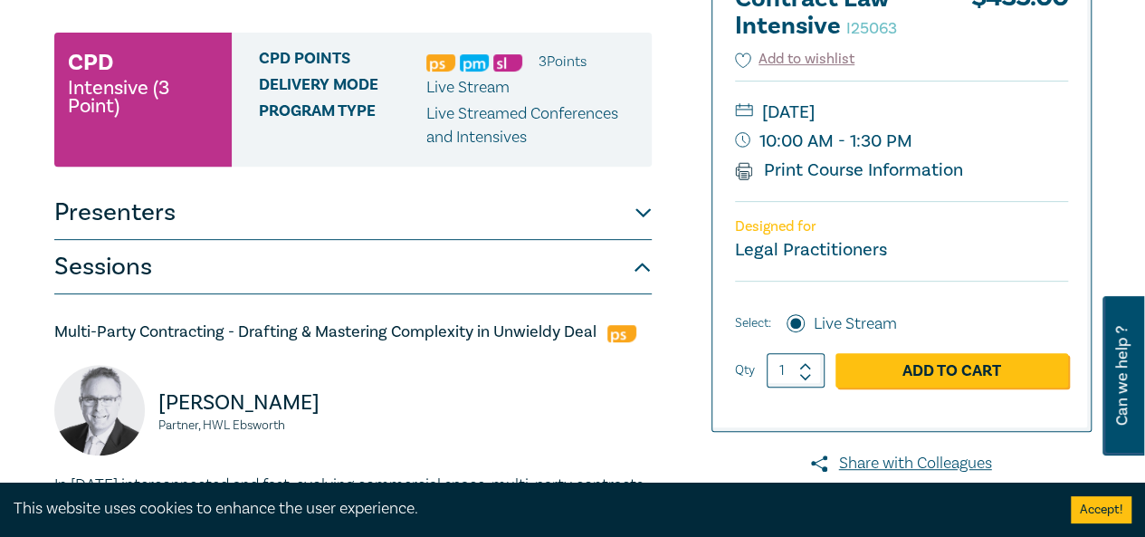
scroll to position [181, 0]
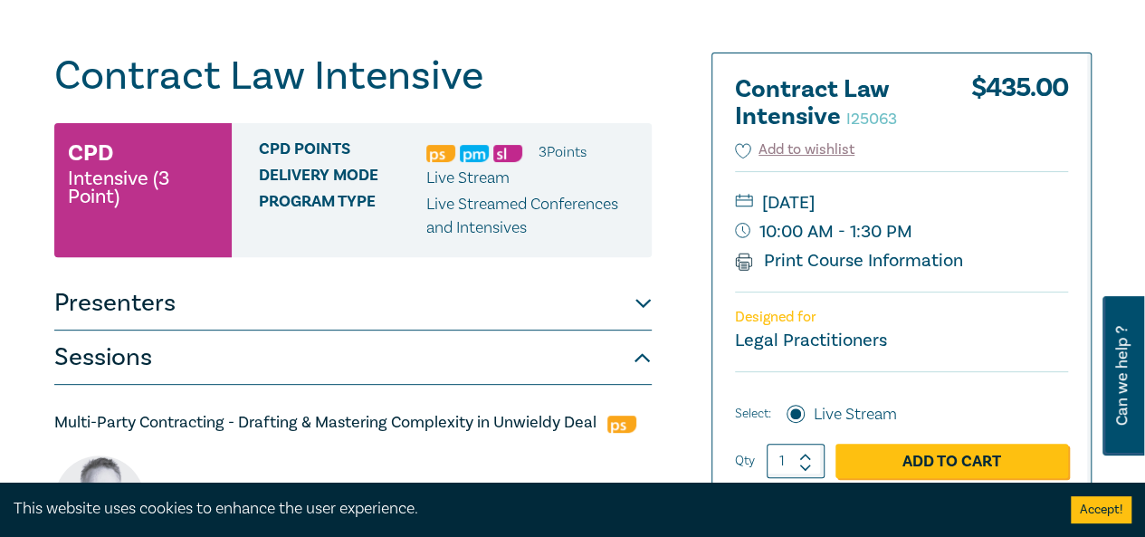
click at [871, 262] on link "Print Course Information" at bounding box center [849, 261] width 229 height 24
